Goal: Navigation & Orientation: Find specific page/section

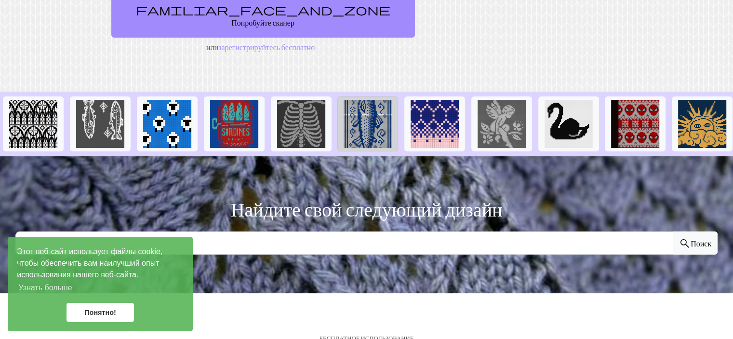
scroll to position [187, 0]
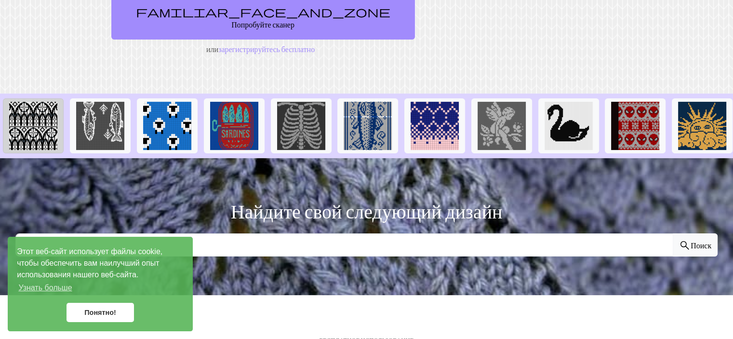
click at [34, 102] on img at bounding box center [33, 126] width 48 height 48
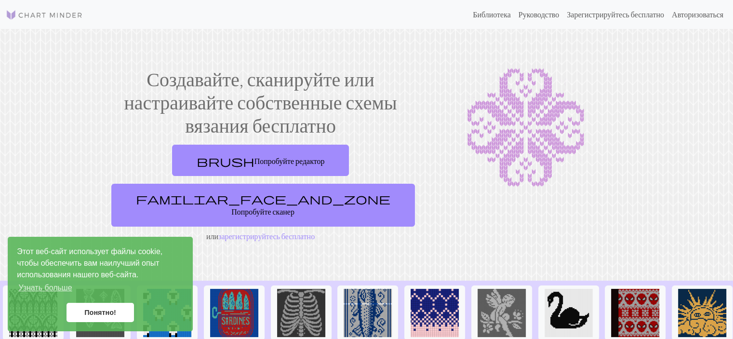
click at [120, 316] on link "Понятно!" at bounding box center [101, 312] width 68 height 19
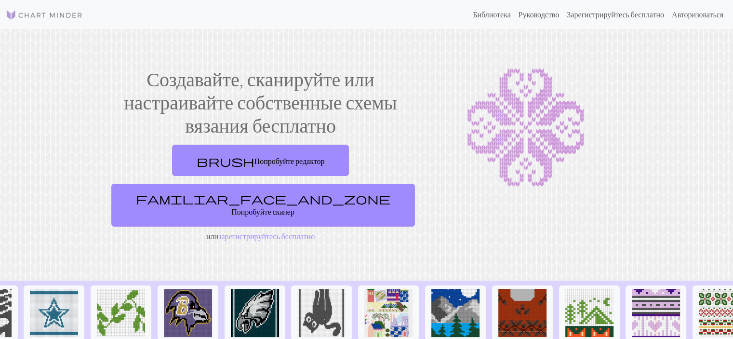
scroll to position [0, 935]
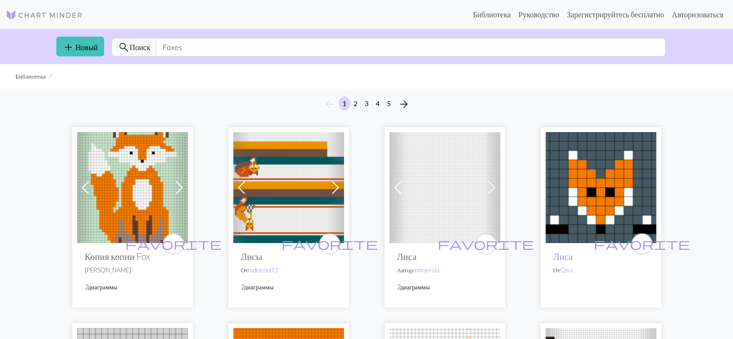
click at [135, 185] on img at bounding box center [132, 187] width 111 height 111
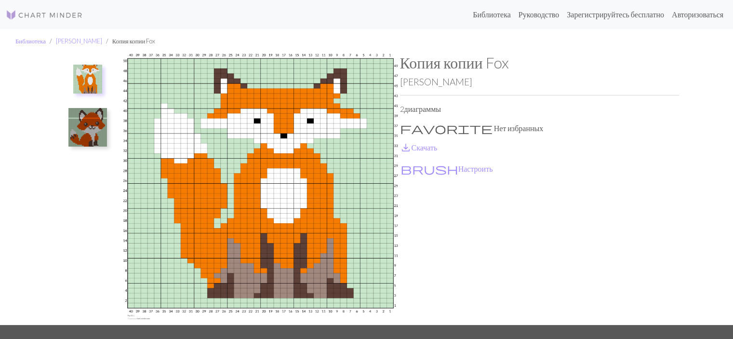
click at [90, 135] on img at bounding box center [87, 127] width 39 height 39
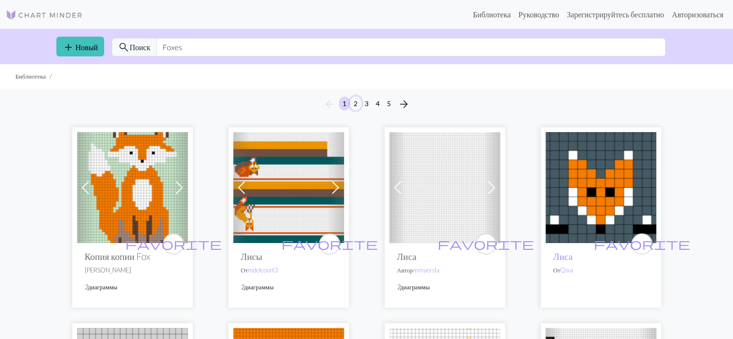
click at [358, 105] on button "2" at bounding box center [356, 103] width 12 height 14
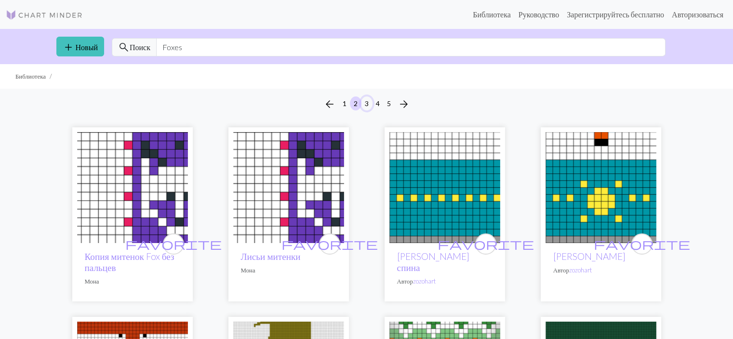
click at [367, 105] on font "3" at bounding box center [367, 103] width 4 height 8
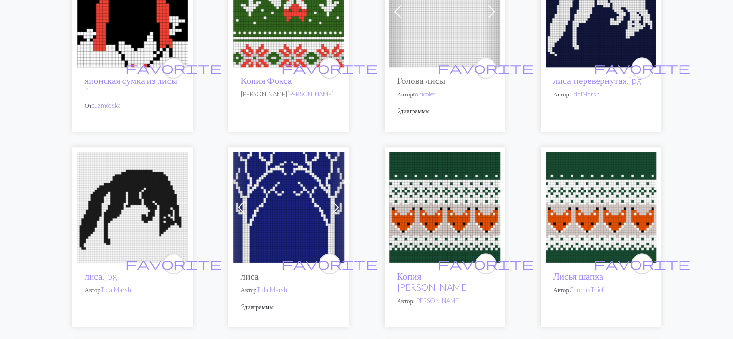
scroll to position [772, 0]
